Goal: Task Accomplishment & Management: Complete application form

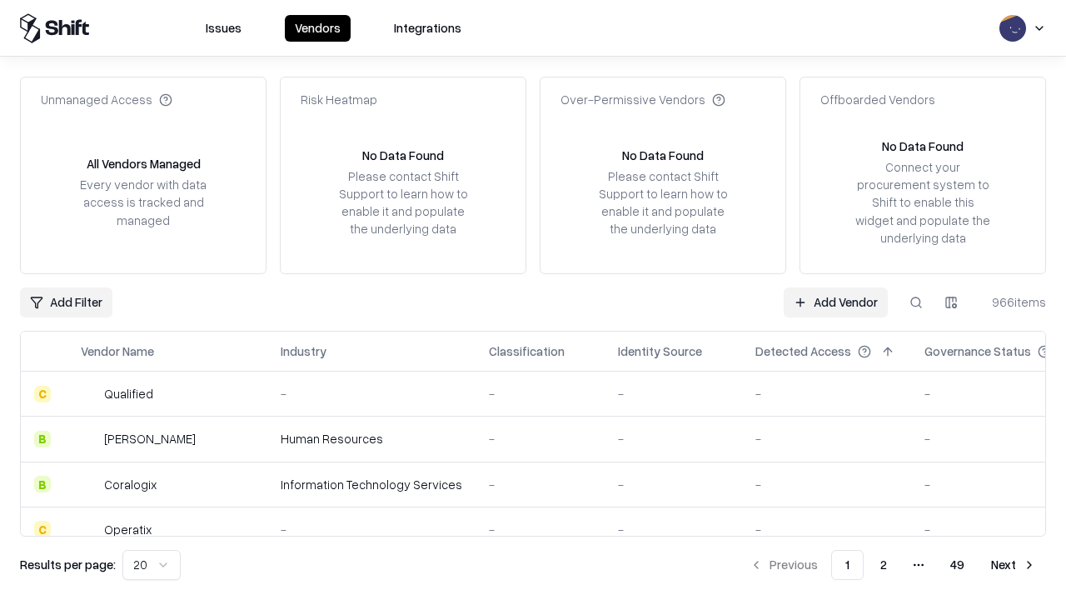
click at [835, 301] on link "Add Vendor" at bounding box center [836, 302] width 104 height 30
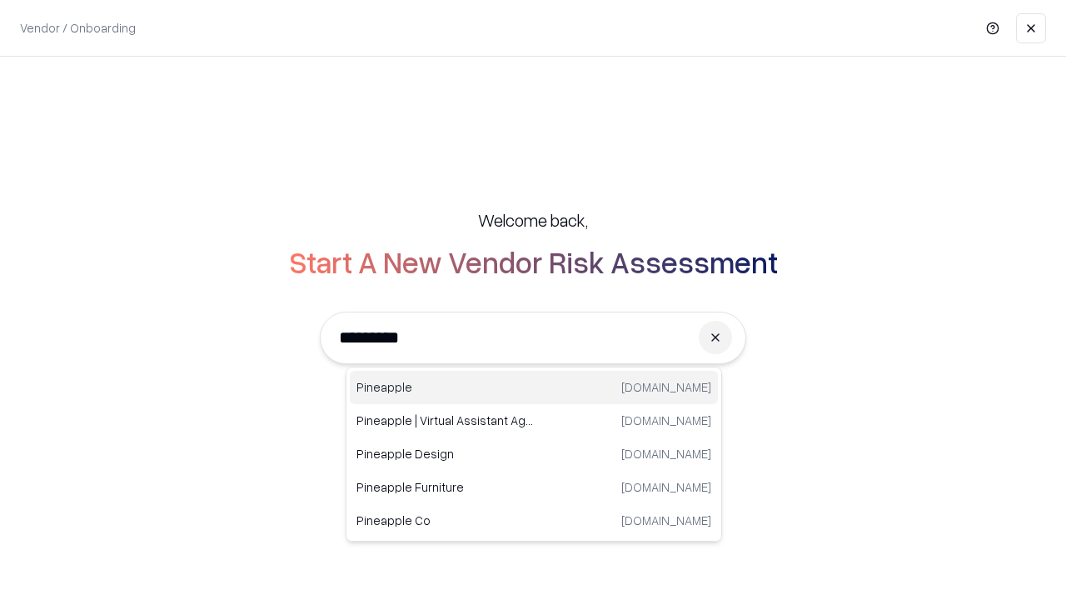
click at [534, 387] on div "Pineapple [DOMAIN_NAME]" at bounding box center [534, 387] width 368 height 33
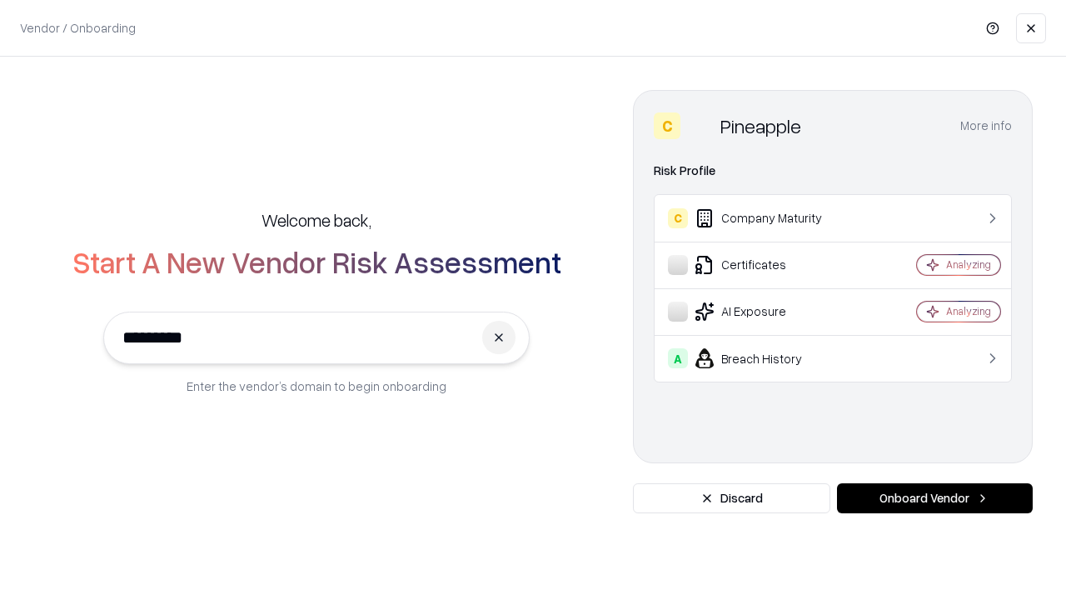
type input "*********"
click at [934, 498] on button "Onboard Vendor" at bounding box center [935, 498] width 196 height 30
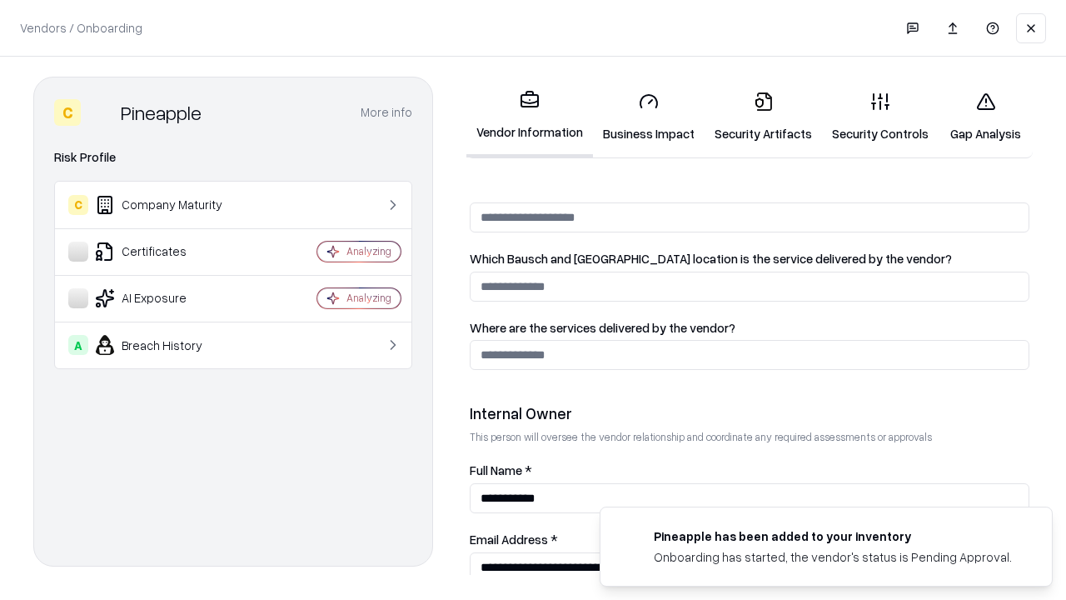
scroll to position [863, 0]
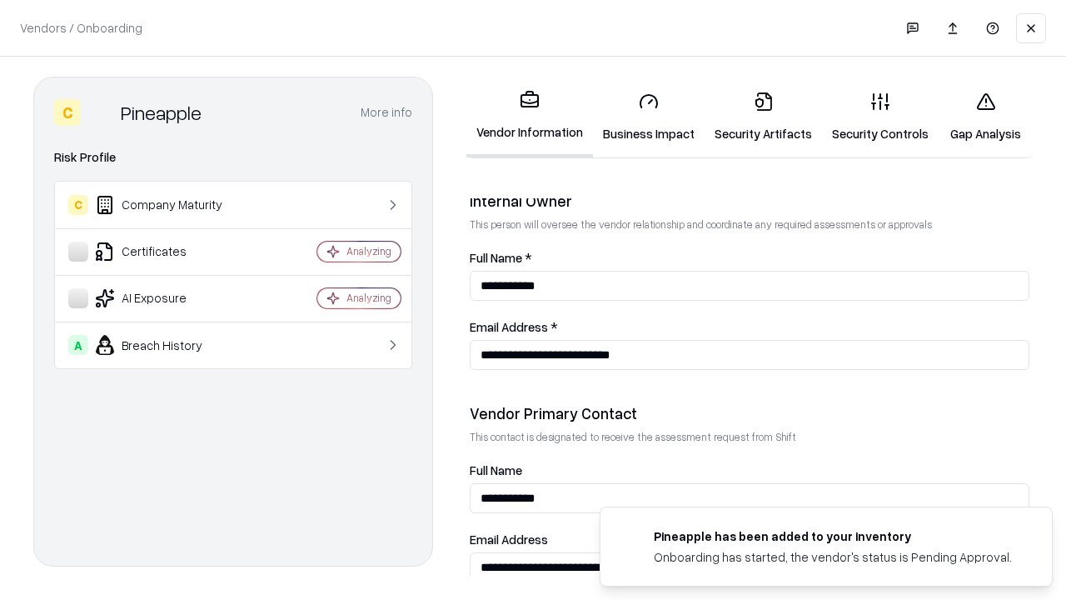
click at [649, 117] on link "Business Impact" at bounding box center [649, 116] width 112 height 77
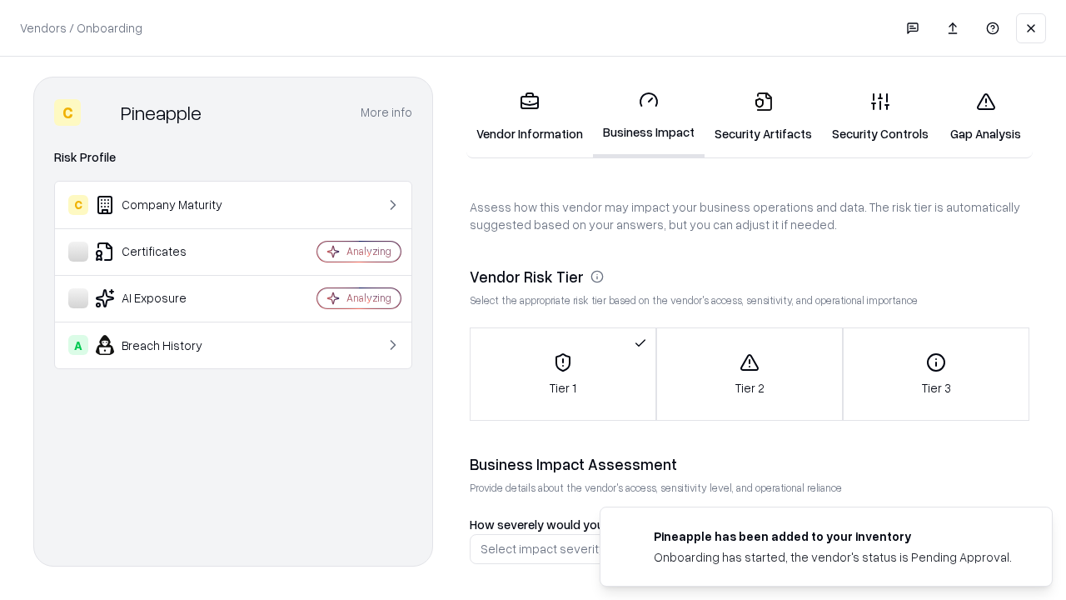
click at [985, 117] on link "Gap Analysis" at bounding box center [986, 116] width 94 height 77
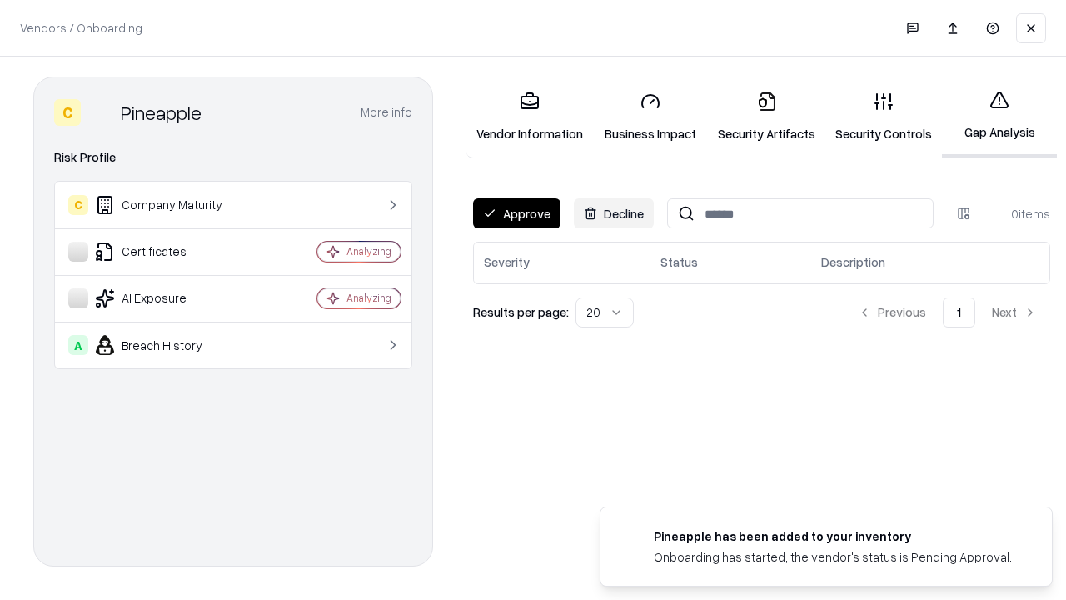
click at [516, 213] on button "Approve" at bounding box center [516, 213] width 87 height 30
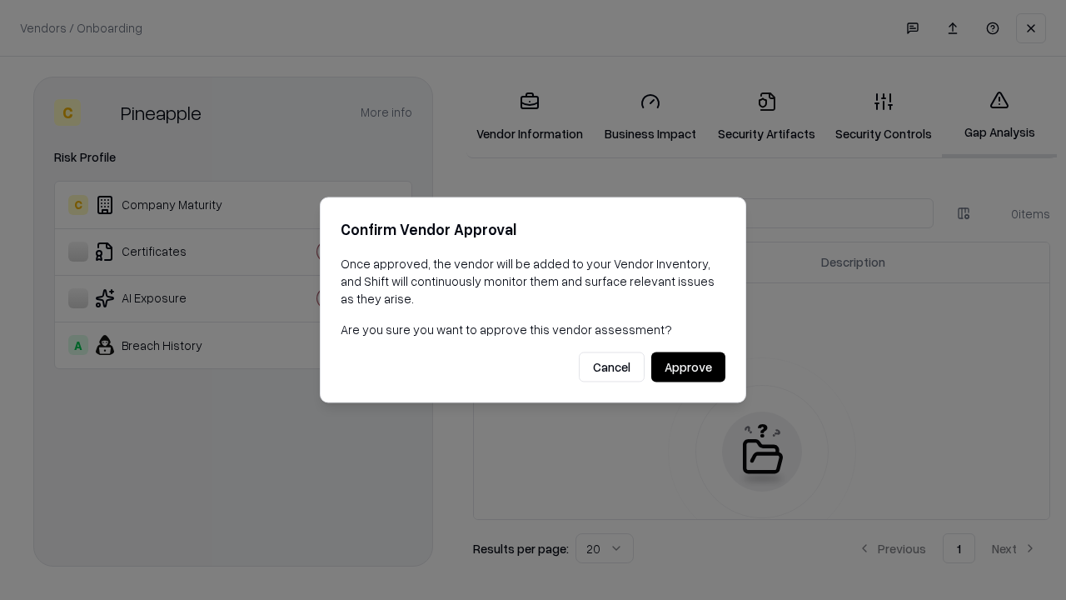
click at [688, 366] on button "Approve" at bounding box center [688, 367] width 74 height 30
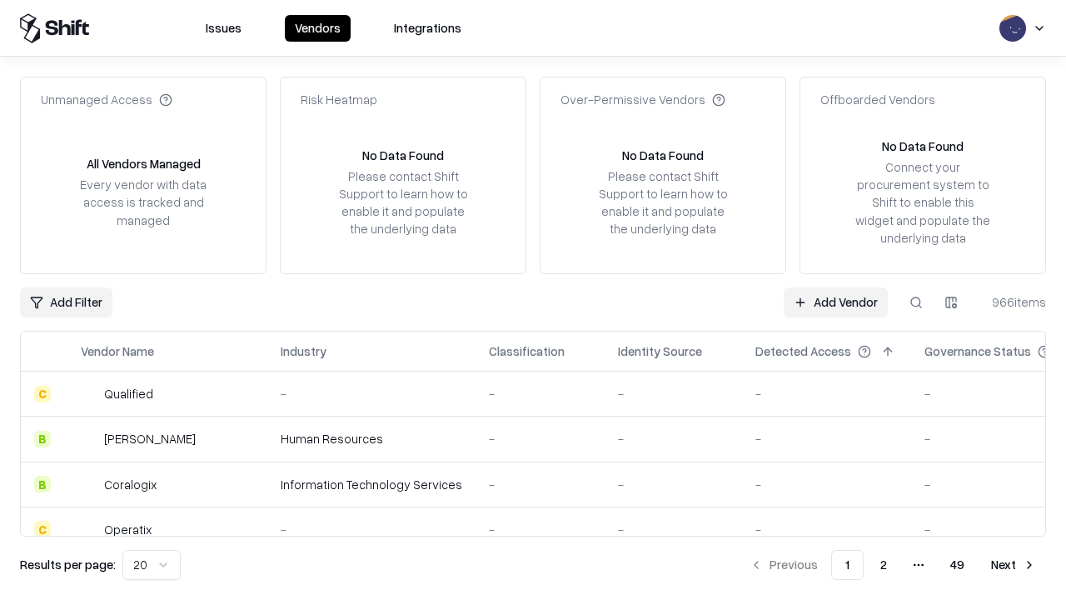
type input "*********"
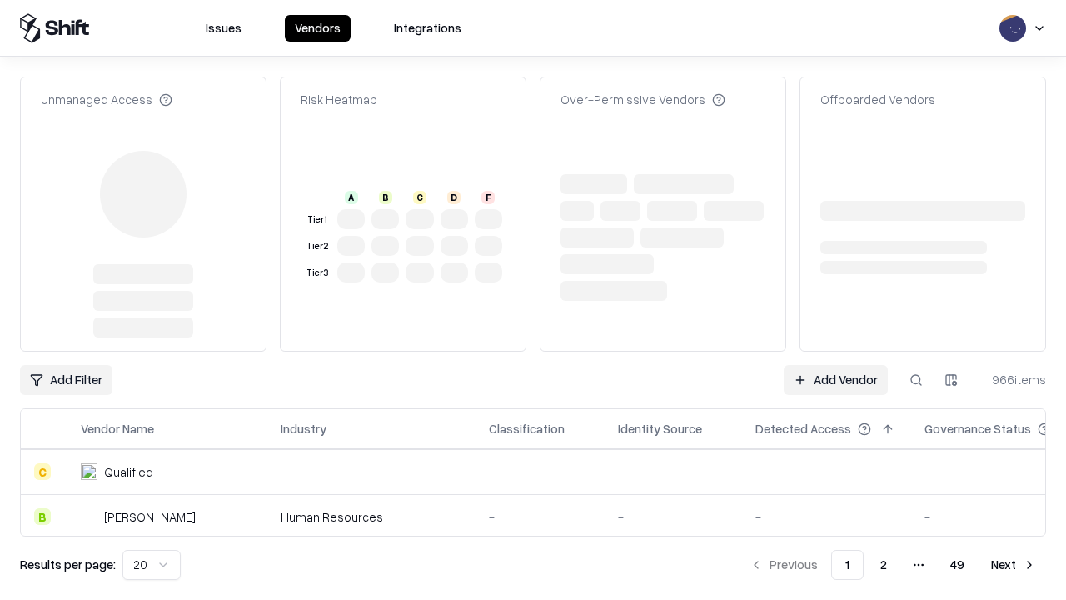
click at [835, 365] on link "Add Vendor" at bounding box center [836, 380] width 104 height 30
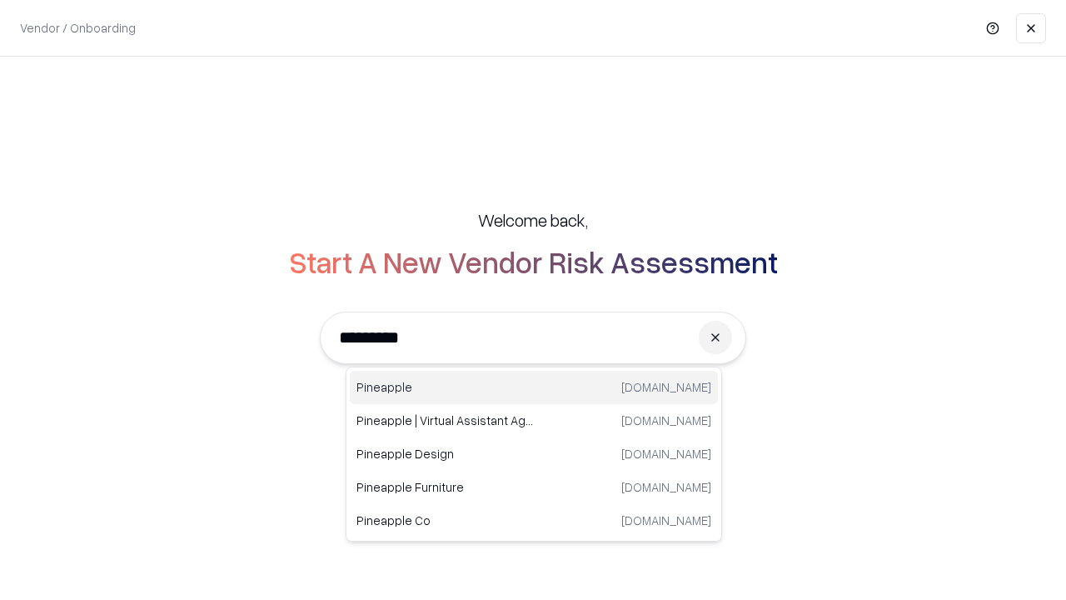
click at [534, 387] on div "Pineapple [DOMAIN_NAME]" at bounding box center [534, 387] width 368 height 33
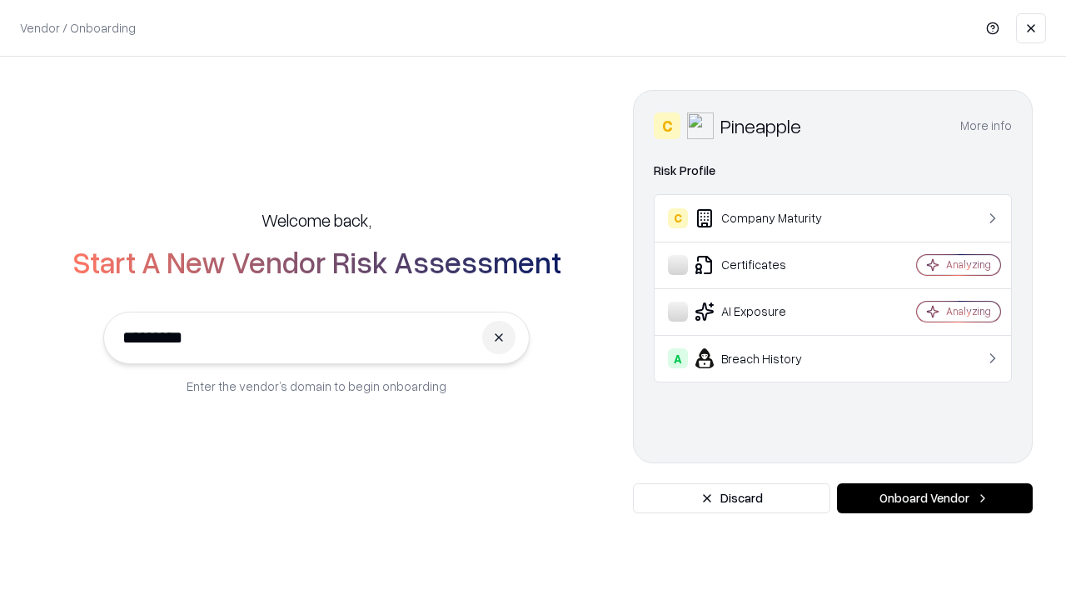
type input "*********"
click at [934, 498] on button "Onboard Vendor" at bounding box center [935, 498] width 196 height 30
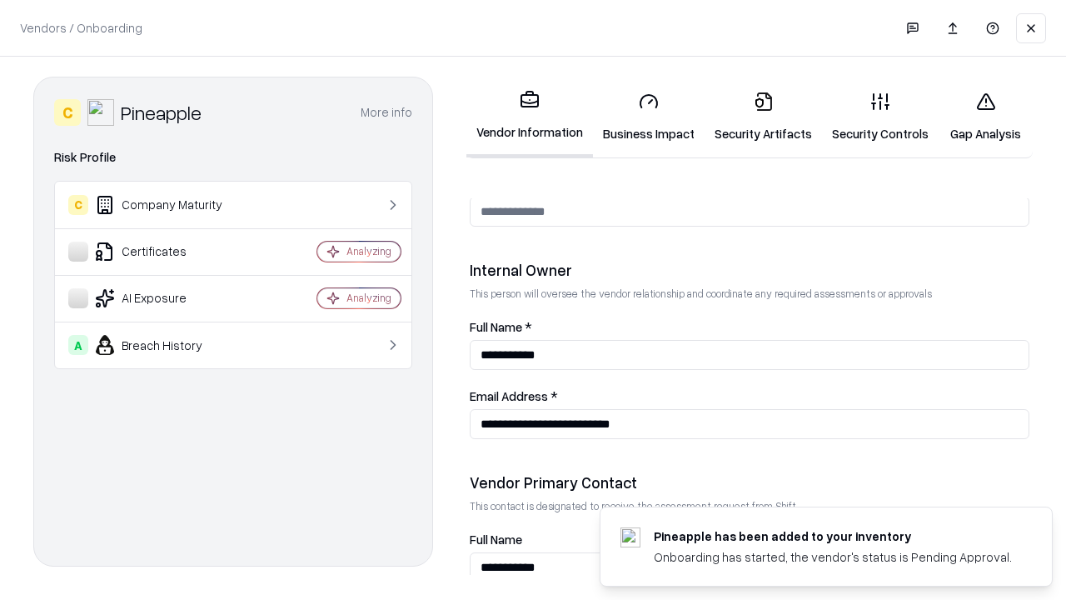
scroll to position [863, 0]
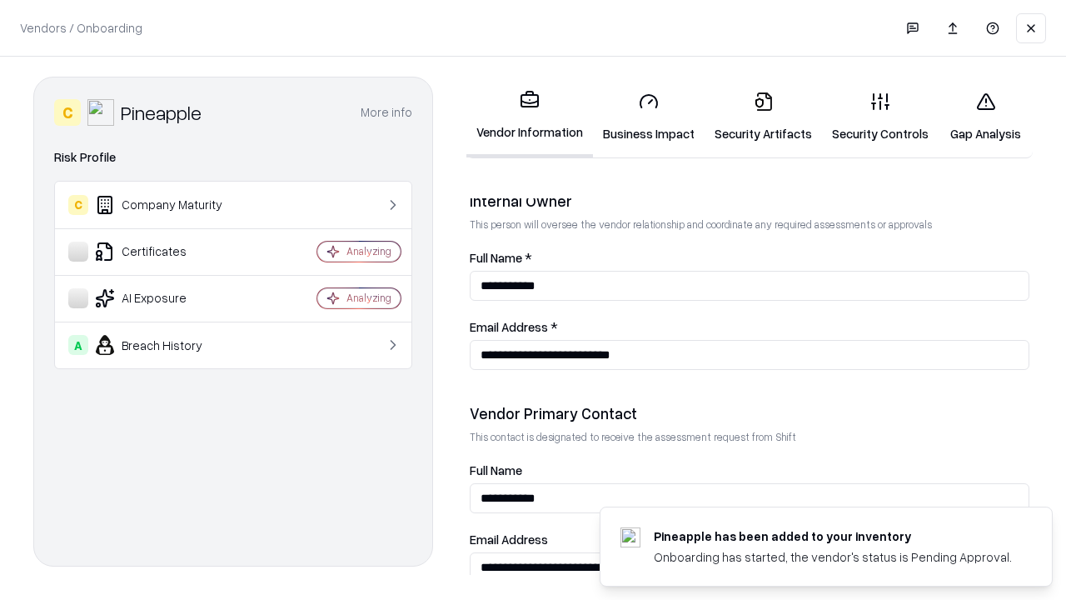
click at [985, 117] on link "Gap Analysis" at bounding box center [986, 116] width 94 height 77
